Goal: Task Accomplishment & Management: Use online tool/utility

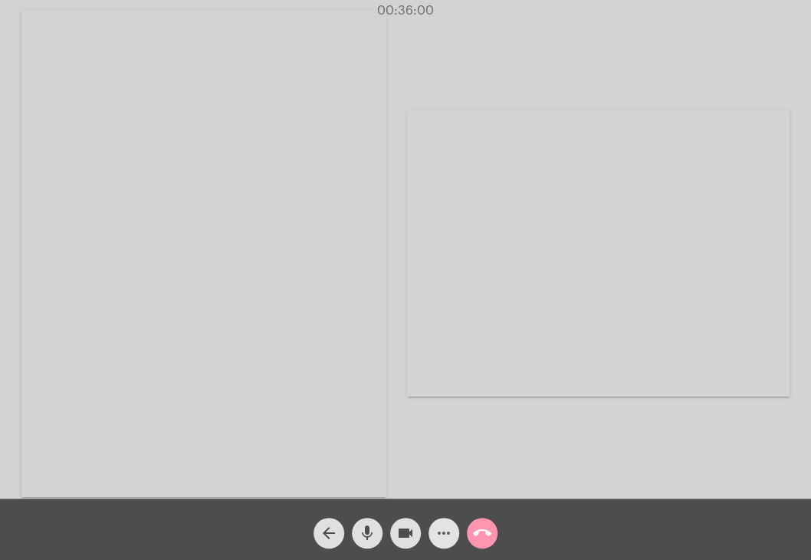
drag, startPoint x: 0, startPoint y: 0, endPoint x: 442, endPoint y: 524, distance: 685.0
click at [442, 524] on mat-icon "more_horiz" at bounding box center [444, 533] width 18 height 18
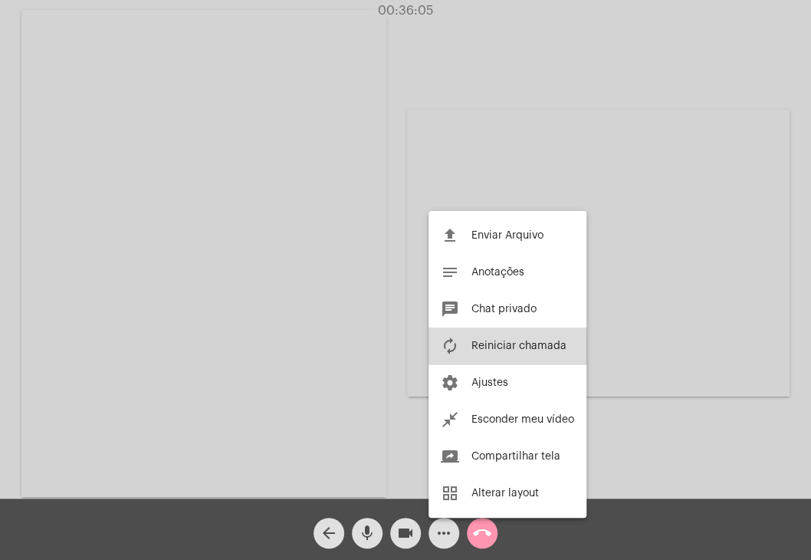
click at [539, 340] on span "Reiniciar chamada" at bounding box center [518, 345] width 95 height 11
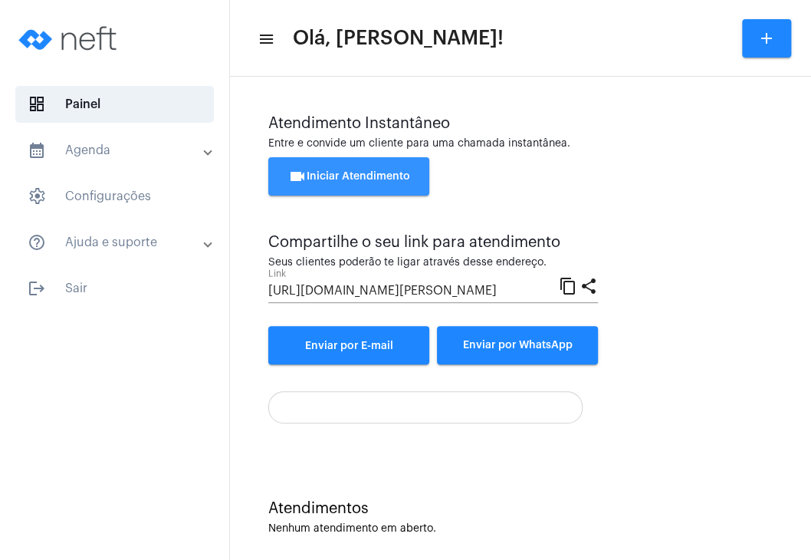
click at [403, 172] on span "videocam Iniciar Atendimento" at bounding box center [349, 176] width 122 height 11
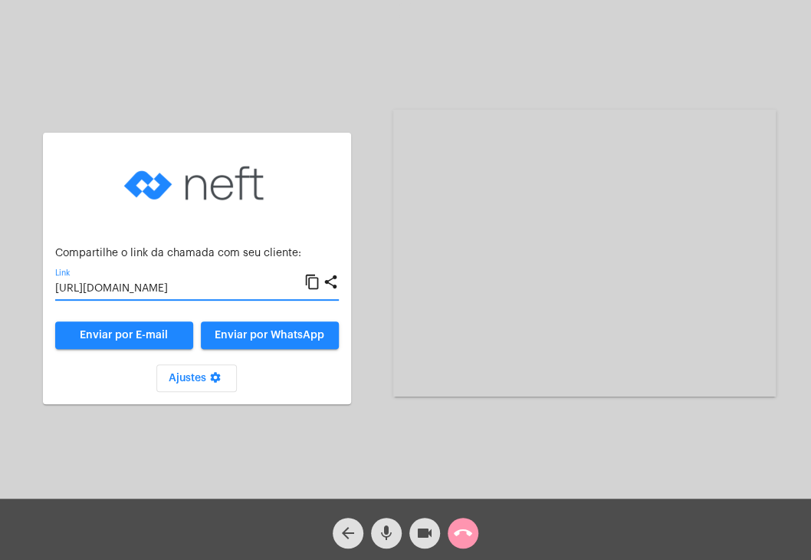
click at [208, 290] on input "[URL][DOMAIN_NAME]" at bounding box center [179, 289] width 249 height 12
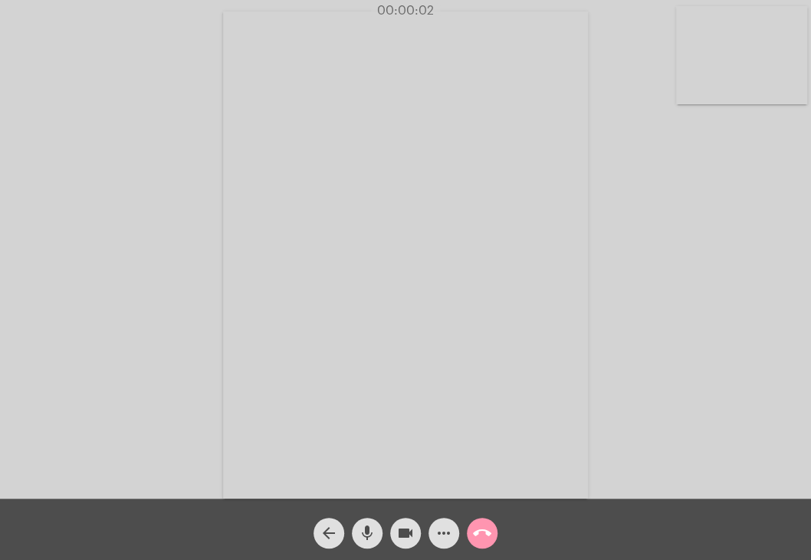
click at [774, 80] on video at bounding box center [741, 55] width 131 height 98
click at [590, 163] on video at bounding box center [502, 253] width 496 height 372
